Goal: Task Accomplishment & Management: Complete application form

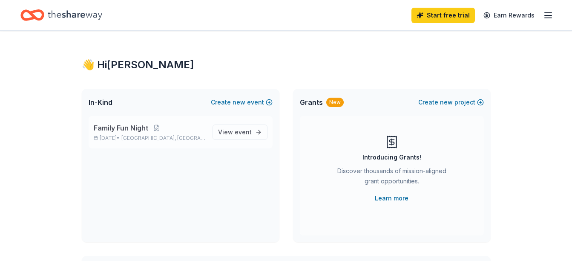
click at [113, 131] on span "Family Fun Night" at bounding box center [121, 128] width 55 height 10
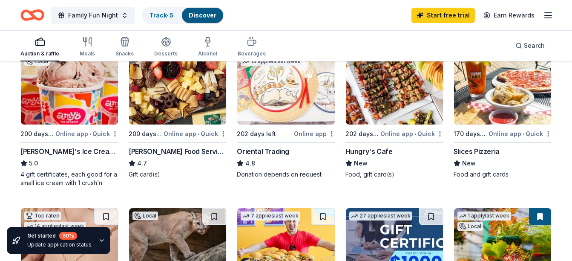
scroll to position [128, 0]
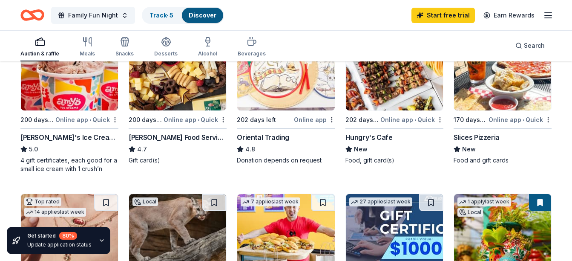
click at [103, 119] on div "Online app • Quick" at bounding box center [86, 119] width 63 height 11
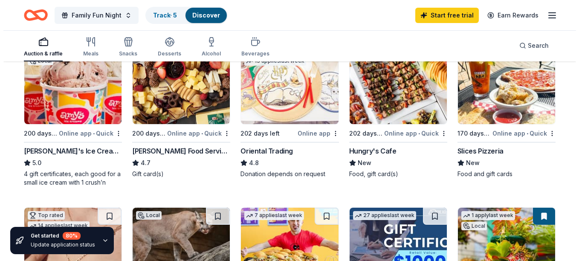
scroll to position [0, 0]
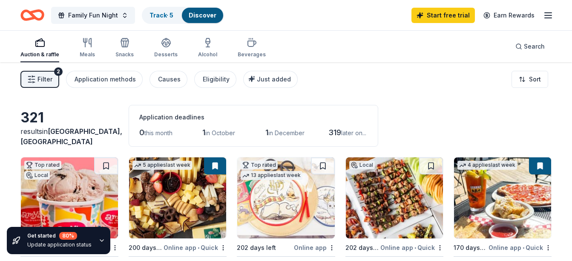
click at [46, 77] on span "Filter" at bounding box center [44, 79] width 15 height 10
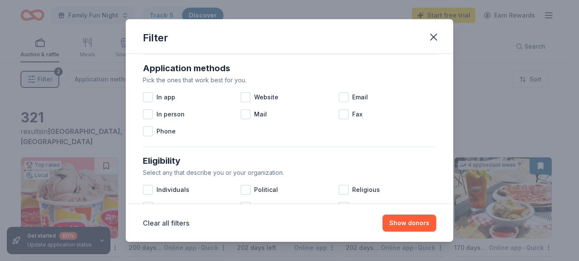
scroll to position [170, 0]
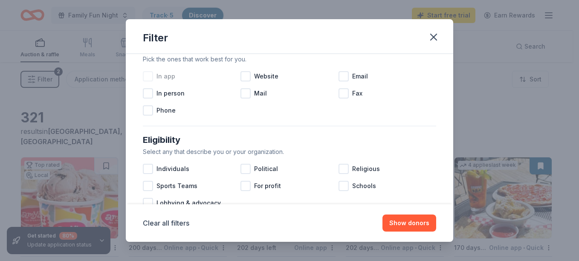
click at [146, 74] on div at bounding box center [148, 76] width 10 height 10
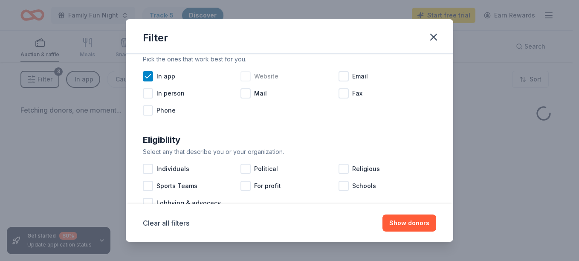
click at [244, 78] on div at bounding box center [245, 76] width 10 height 10
click at [338, 75] on div at bounding box center [343, 76] width 10 height 10
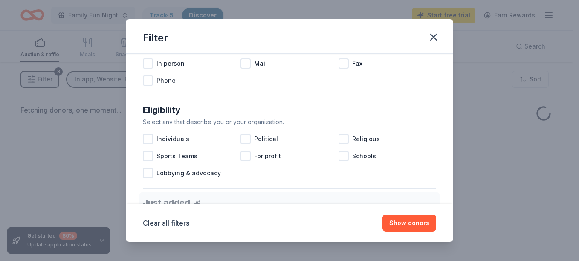
scroll to position [213, 0]
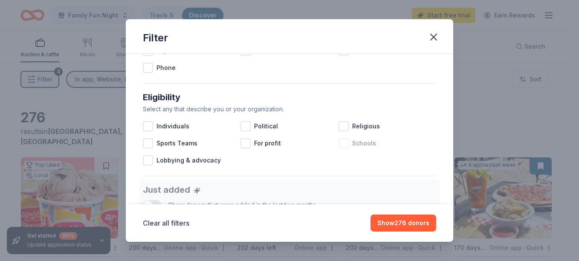
click at [338, 144] on div at bounding box center [343, 143] width 10 height 10
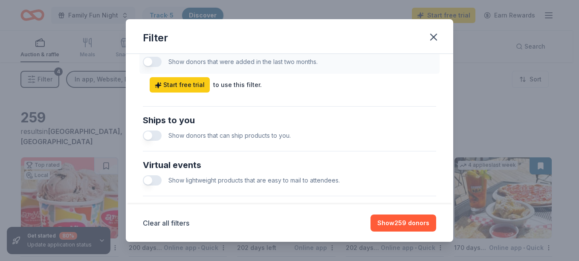
scroll to position [384, 0]
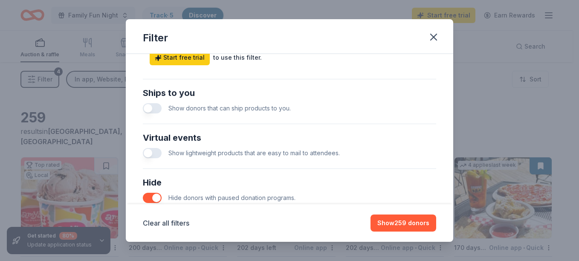
click at [157, 107] on button "button" at bounding box center [152, 108] width 19 height 10
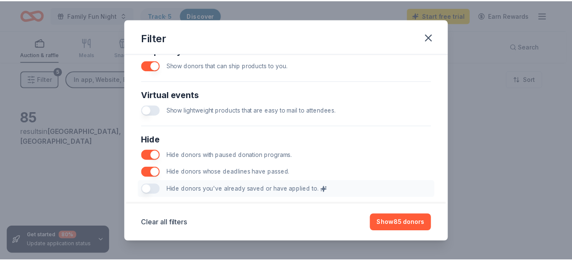
scroll to position [469, 0]
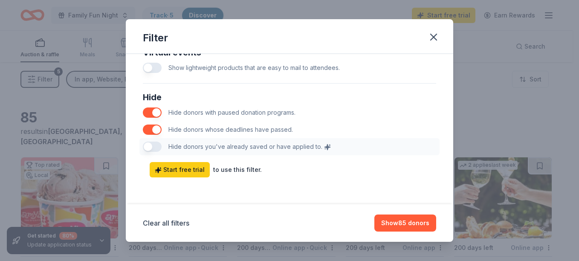
click at [150, 147] on div "Hide Hide donors with paused donation programs. Hide donors whose deadlines hav…" at bounding box center [289, 123] width 300 height 72
click at [158, 145] on div "Hide Hide donors with paused donation programs. Hide donors whose deadlines hav…" at bounding box center [289, 123] width 300 height 72
click at [406, 219] on button "Show 85 donors" at bounding box center [405, 222] width 62 height 17
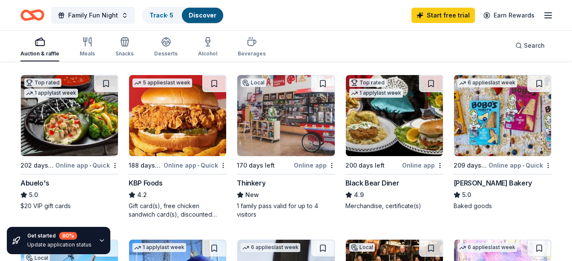
scroll to position [426, 0]
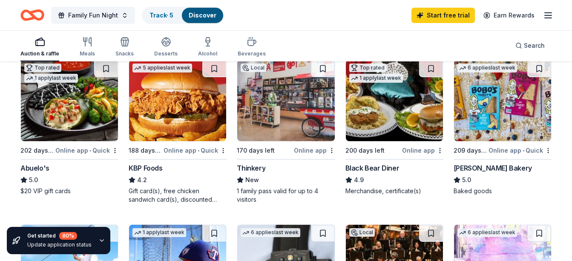
click at [36, 167] on div "Abuelo's" at bounding box center [34, 168] width 29 height 10
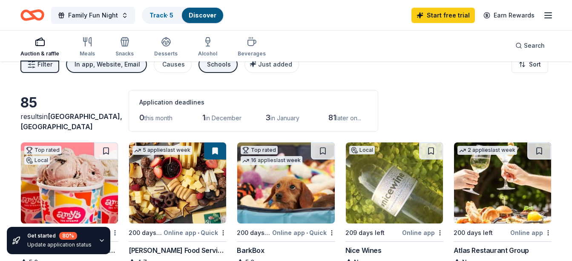
scroll to position [0, 0]
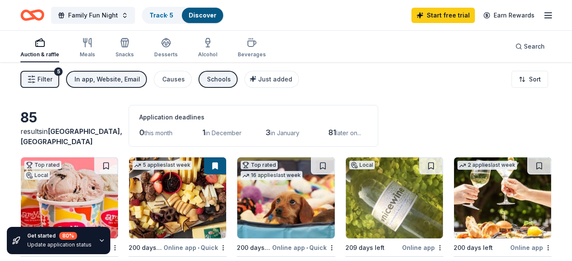
click at [548, 18] on line "button" at bounding box center [548, 18] width 7 height 0
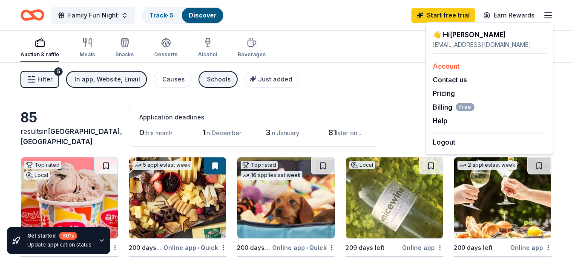
click at [442, 63] on link "Account" at bounding box center [446, 66] width 27 height 9
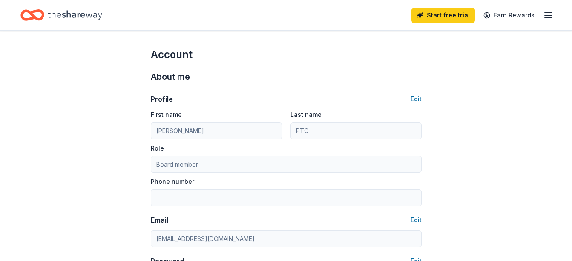
click at [544, 12] on icon "button" at bounding box center [548, 15] width 10 height 10
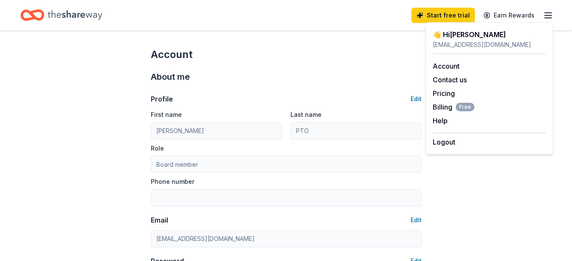
click at [52, 14] on icon "Home" at bounding box center [75, 14] width 55 height 9
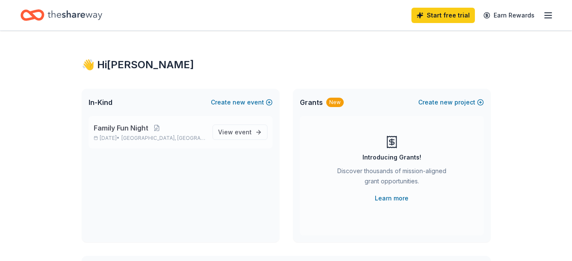
click at [117, 129] on span "Family Fun Night" at bounding box center [121, 128] width 55 height 10
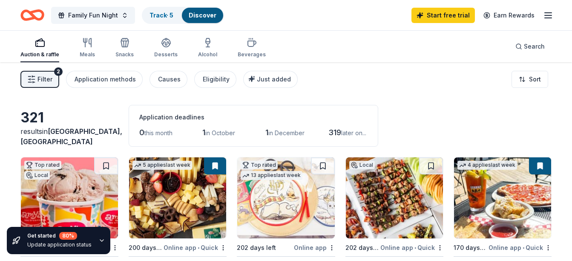
click at [29, 81] on icon "button" at bounding box center [31, 79] width 9 height 9
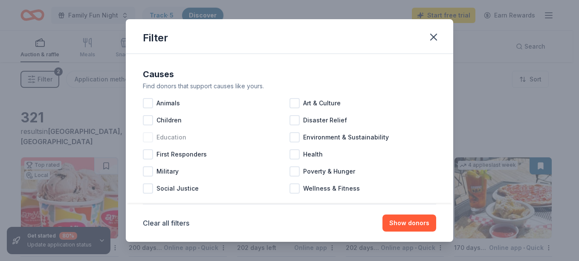
click at [146, 140] on div at bounding box center [148, 137] width 10 height 10
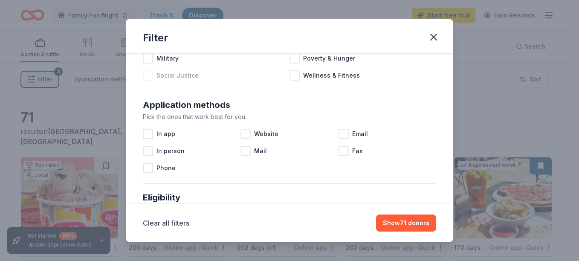
scroll to position [128, 0]
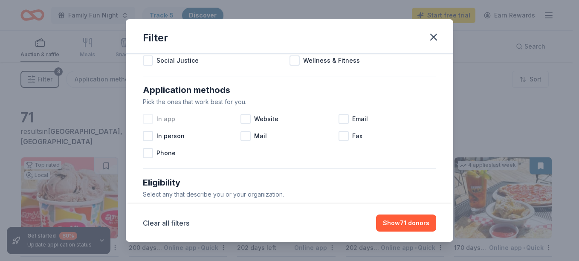
click at [149, 118] on div at bounding box center [148, 119] width 10 height 10
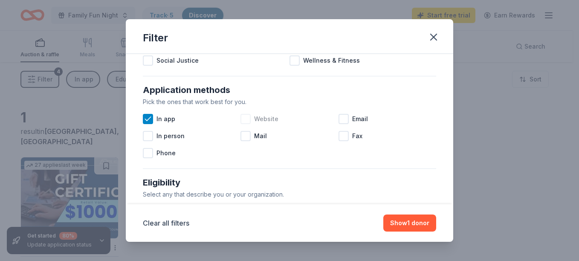
click at [243, 118] on div at bounding box center [245, 119] width 10 height 10
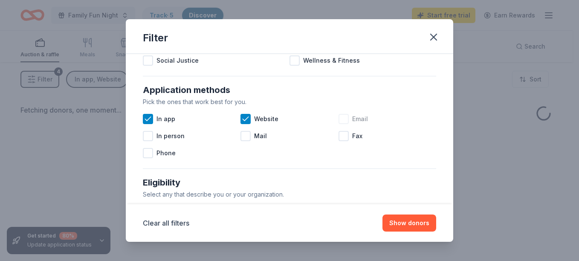
click at [341, 120] on div at bounding box center [343, 119] width 10 height 10
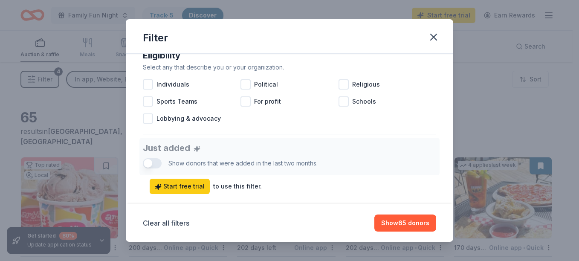
scroll to position [256, 0]
click at [338, 100] on div at bounding box center [343, 100] width 10 height 10
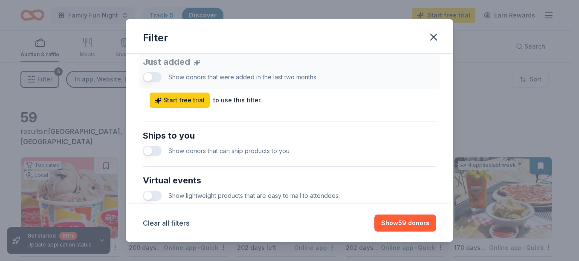
scroll to position [384, 0]
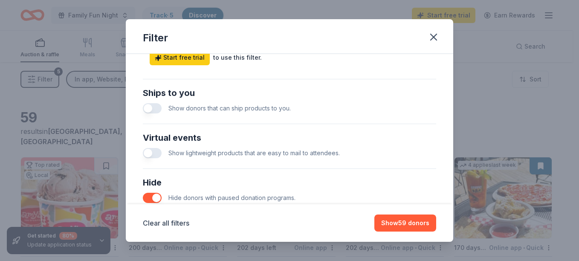
click at [155, 110] on button "button" at bounding box center [152, 108] width 19 height 10
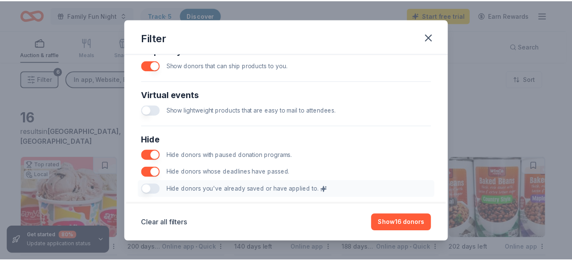
scroll to position [469, 0]
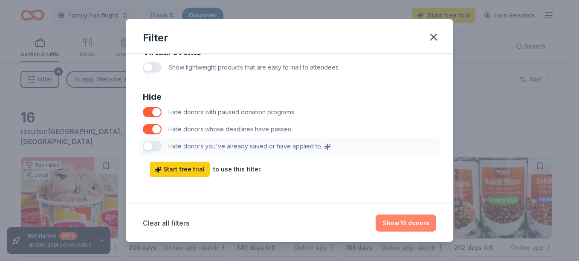
click at [419, 223] on button "Show 16 donors" at bounding box center [405, 222] width 61 height 17
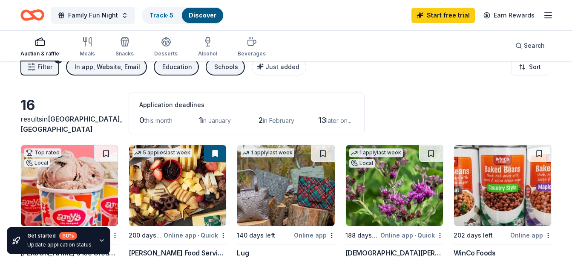
scroll to position [0, 0]
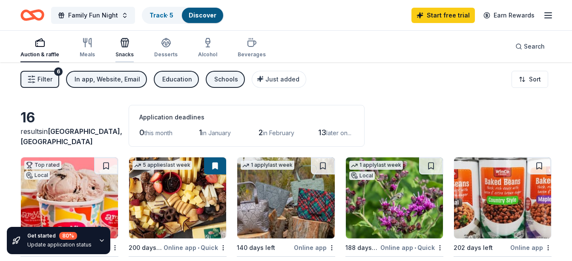
click at [122, 49] on div "Snacks" at bounding box center [124, 47] width 18 height 20
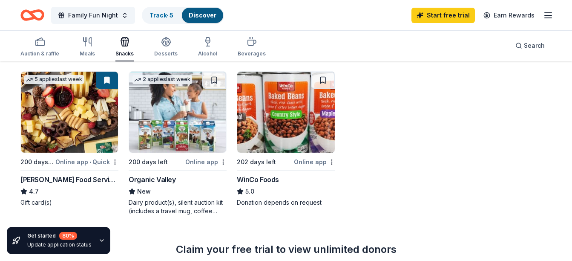
scroll to position [85, 0]
click at [150, 181] on div "Organic Valley" at bounding box center [152, 180] width 47 height 10
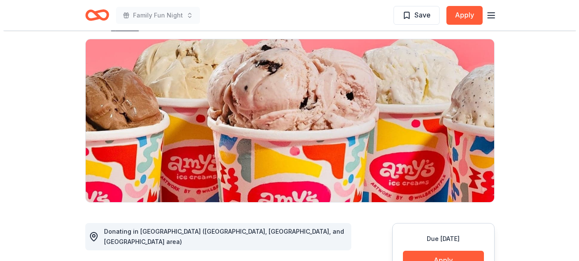
scroll to position [170, 0]
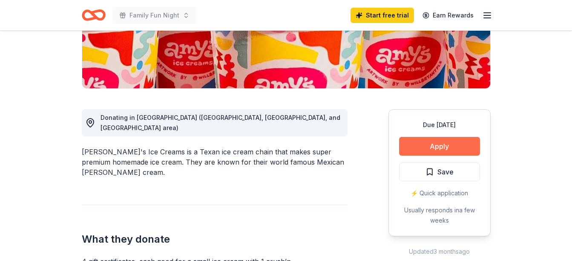
click at [414, 152] on button "Apply" at bounding box center [439, 146] width 81 height 19
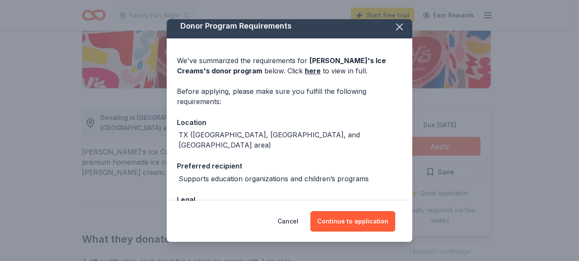
scroll to position [0, 0]
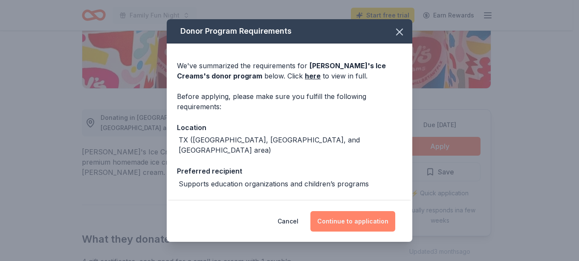
click at [366, 221] on button "Continue to application" at bounding box center [352, 221] width 85 height 20
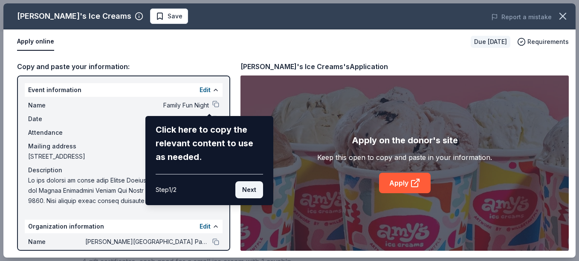
click at [253, 193] on button "Next" at bounding box center [249, 189] width 28 height 17
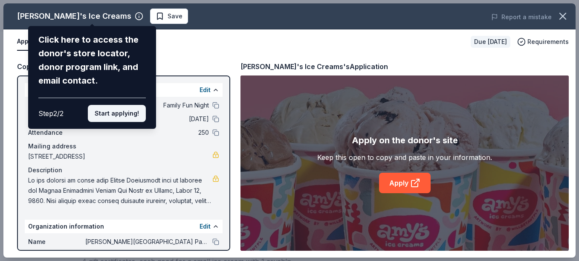
click at [133, 118] on button "Start applying!" at bounding box center [117, 113] width 58 height 17
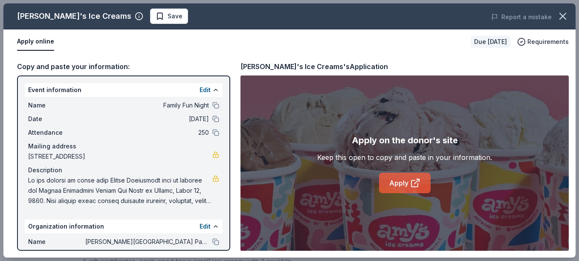
click at [387, 185] on link "Apply" at bounding box center [405, 183] width 52 height 20
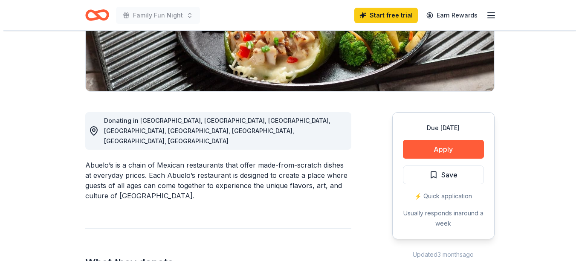
scroll to position [170, 0]
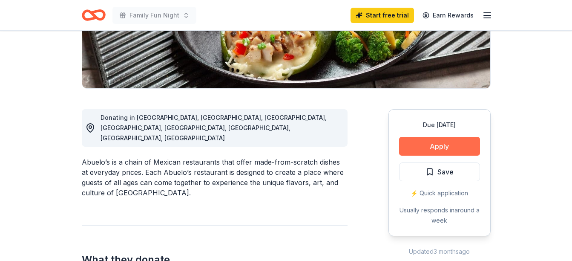
click at [422, 141] on button "Apply" at bounding box center [439, 146] width 81 height 19
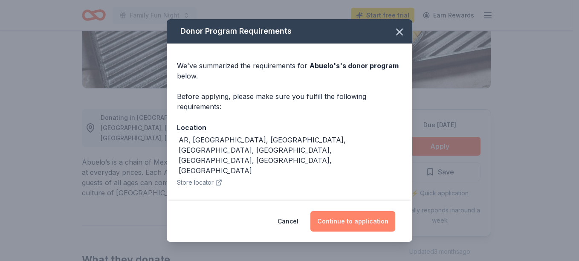
click at [343, 219] on button "Continue to application" at bounding box center [352, 221] width 85 height 20
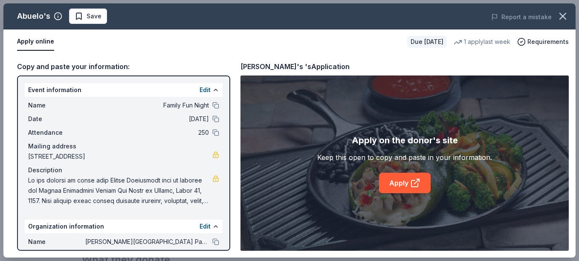
scroll to position [79, 0]
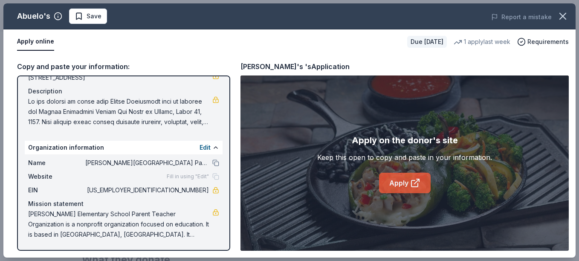
click at [398, 182] on link "Apply" at bounding box center [405, 183] width 52 height 20
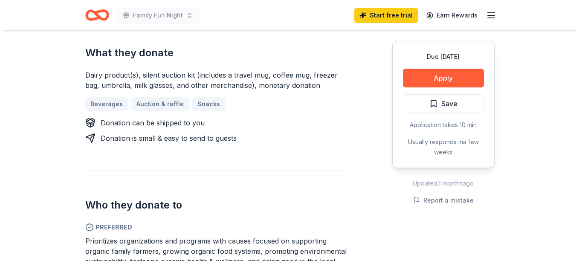
scroll to position [341, 0]
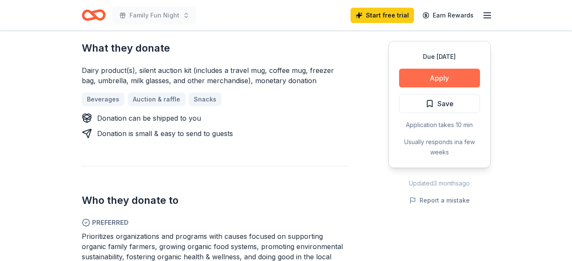
click at [411, 79] on button "Apply" at bounding box center [439, 78] width 81 height 19
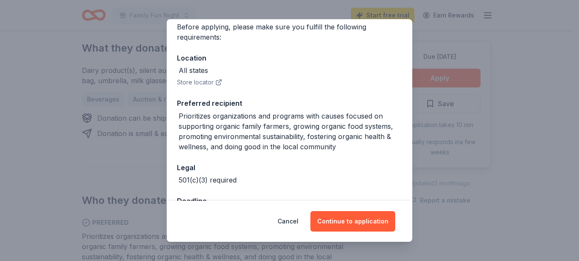
scroll to position [99, 0]
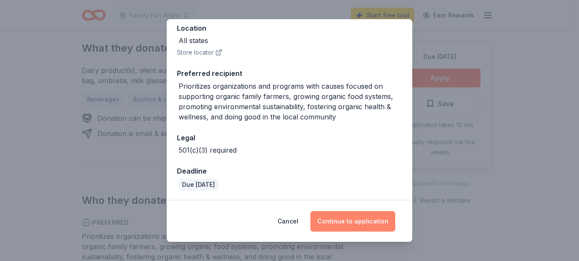
click at [354, 219] on button "Continue to application" at bounding box center [352, 221] width 85 height 20
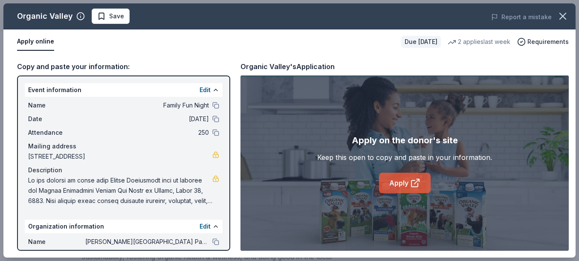
click at [398, 184] on link "Apply" at bounding box center [405, 183] width 52 height 20
